Goal: Find contact information: Find contact information

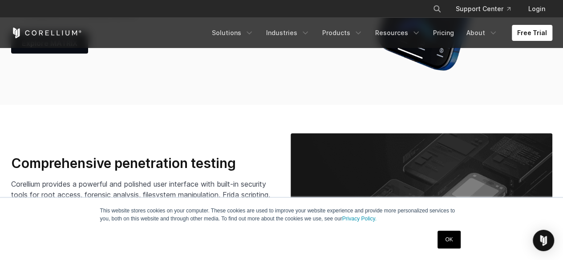
scroll to position [1335, 0]
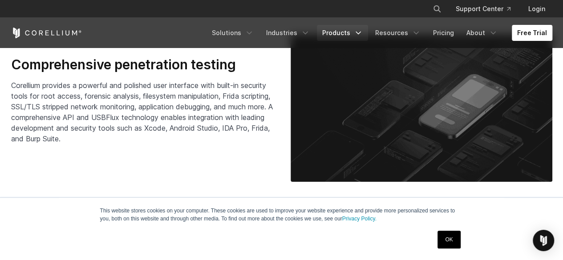
click at [360, 32] on polyline "Navigation Menu" at bounding box center [358, 33] width 4 height 2
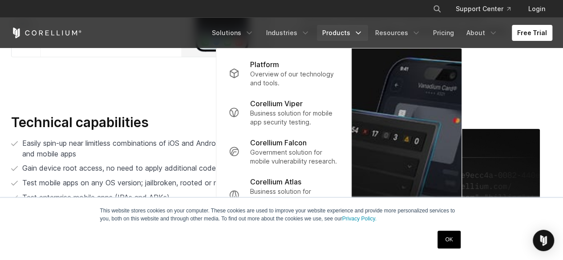
scroll to position [1676, 0]
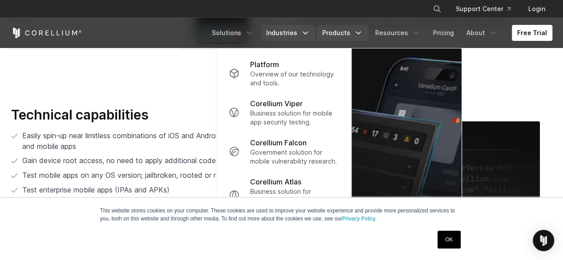
click at [310, 30] on icon "Navigation Menu" at bounding box center [305, 32] width 9 height 9
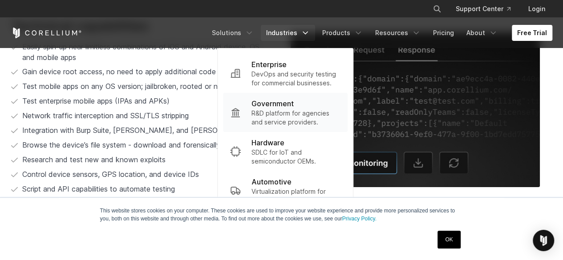
scroll to position [1809, 0]
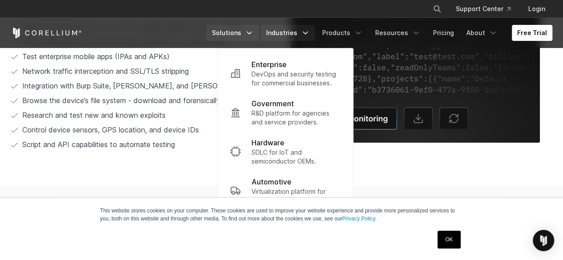
click at [254, 31] on icon "Navigation Menu" at bounding box center [249, 32] width 9 height 9
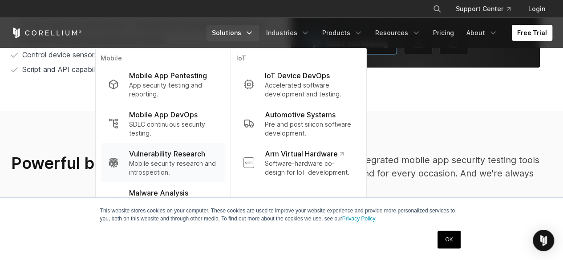
scroll to position [1898, 0]
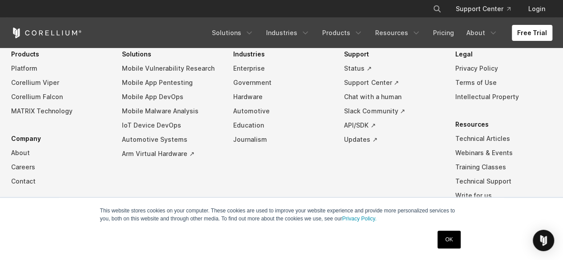
scroll to position [2788, 0]
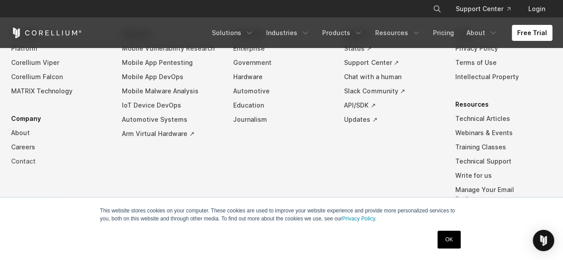
click at [21, 157] on link "Contact" at bounding box center [59, 161] width 97 height 14
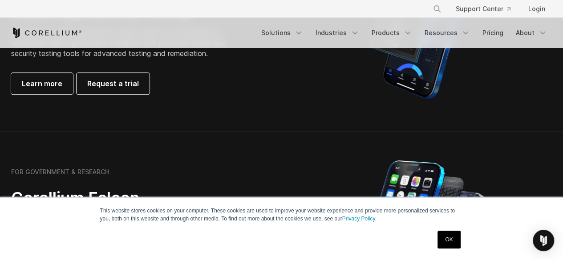
scroll to position [267, 0]
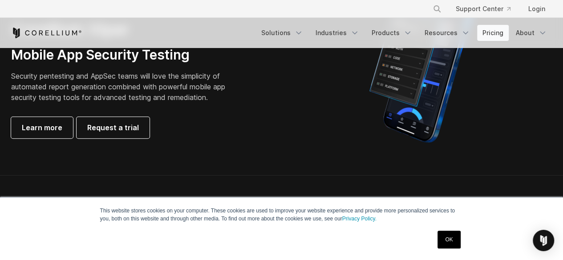
click at [497, 31] on link "Pricing" at bounding box center [493, 33] width 32 height 16
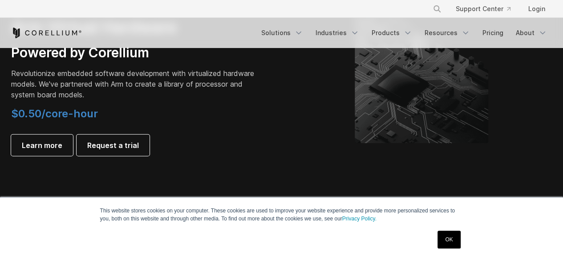
scroll to position [979, 0]
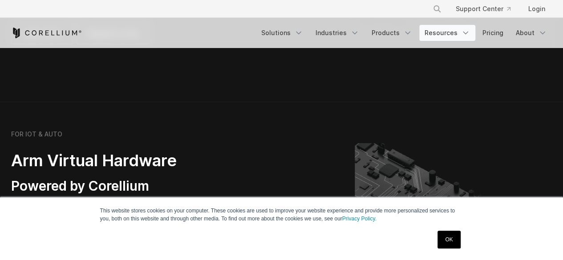
click at [465, 30] on icon "Navigation Menu" at bounding box center [465, 32] width 9 height 9
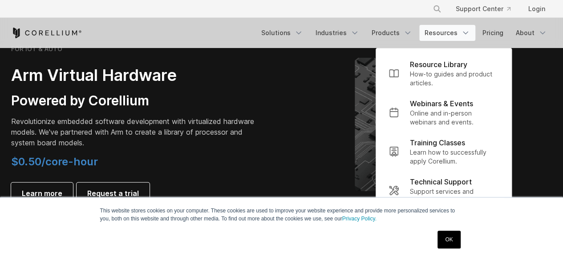
scroll to position [1112, 0]
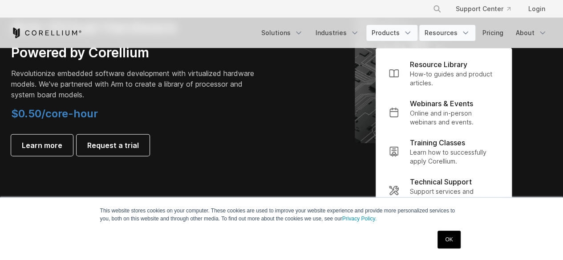
click at [399, 33] on link "Products" at bounding box center [391, 33] width 51 height 16
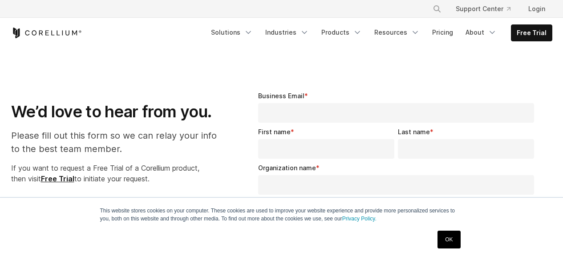
select select "**"
